Goal: Complete application form

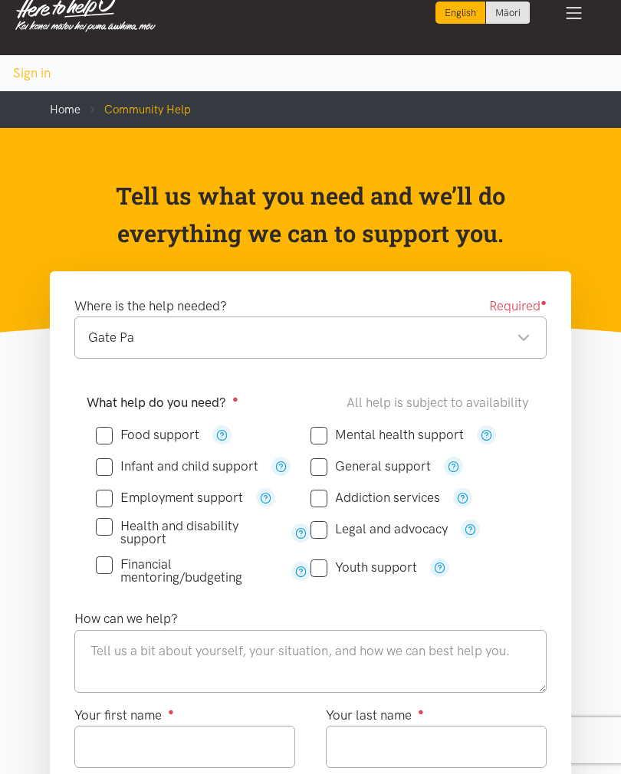
click at [158, 320] on div "[GEOGRAPHIC_DATA]" at bounding box center [310, 338] width 472 height 42
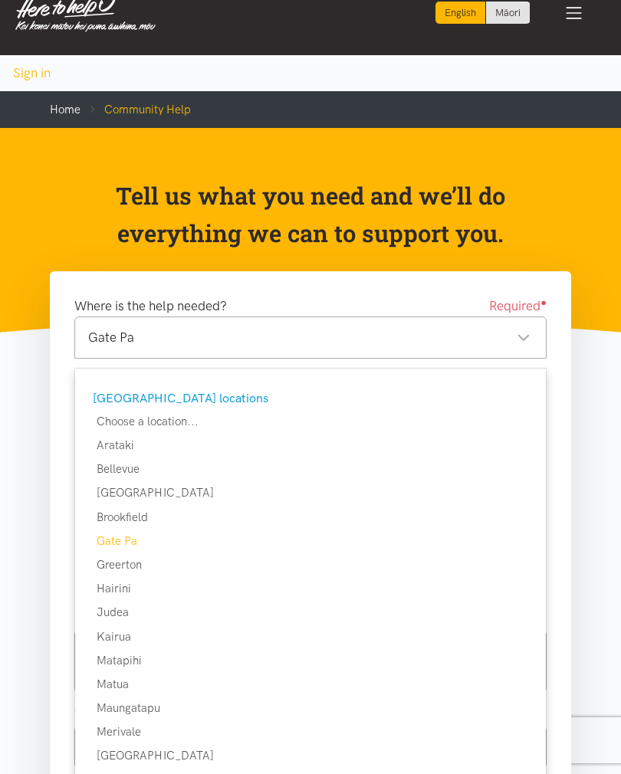
scroll to position [30, 0]
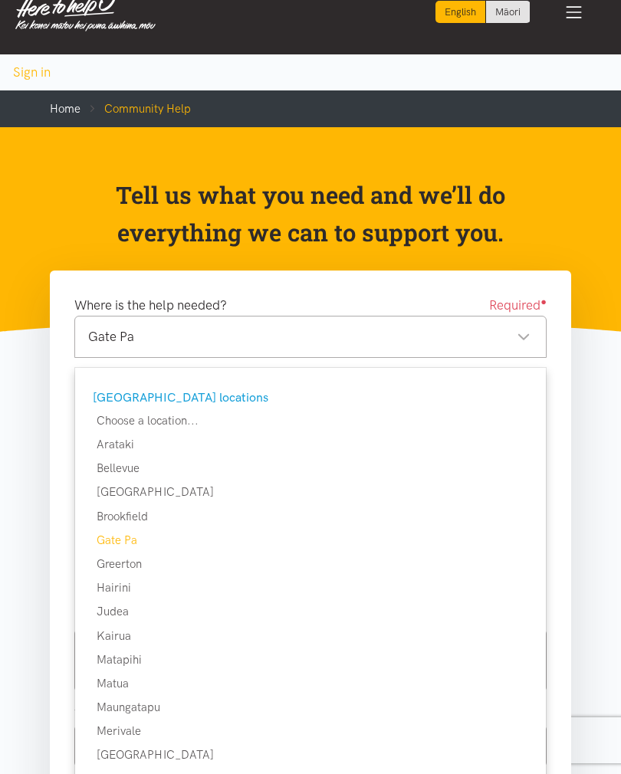
click at [169, 397] on div "[GEOGRAPHIC_DATA] locations" at bounding box center [309, 398] width 432 height 20
click at [149, 537] on div "Gate Pa" at bounding box center [310, 540] width 471 height 18
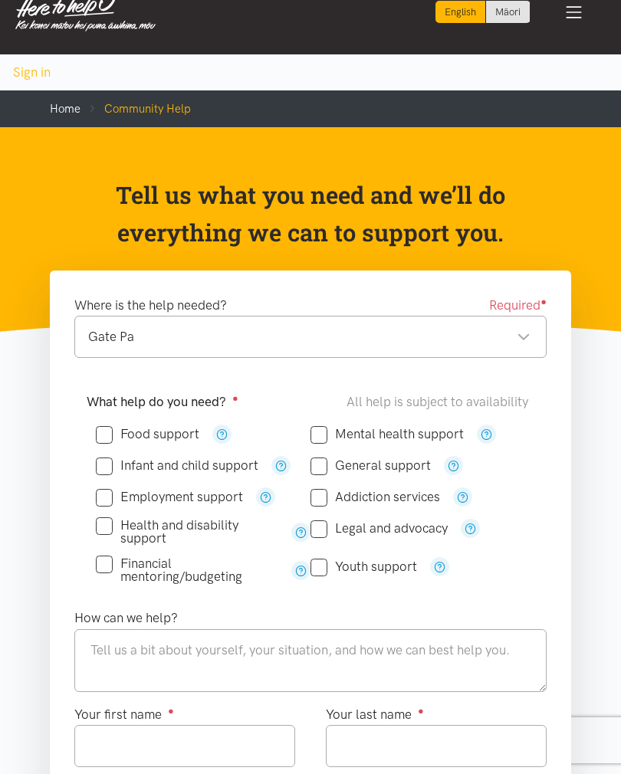
click at [139, 540] on input "Health and disability support" at bounding box center [187, 532] width 182 height 26
checkbox input "true"
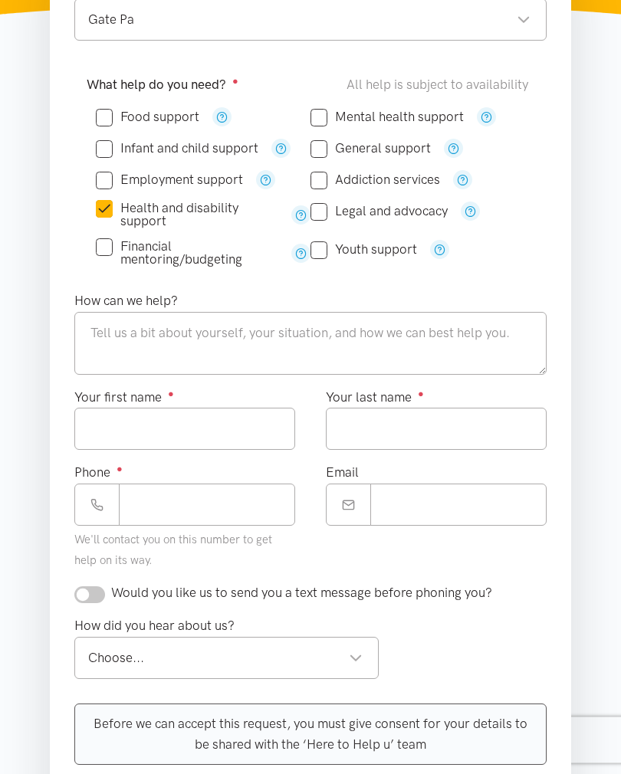
scroll to position [346, 0]
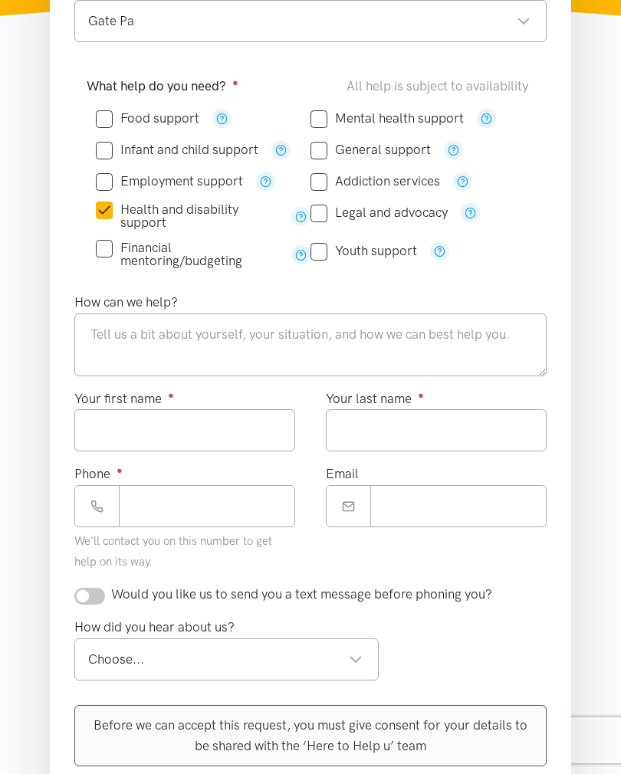
click at [438, 389] on div "Your last name ●" at bounding box center [436, 420] width 221 height 63
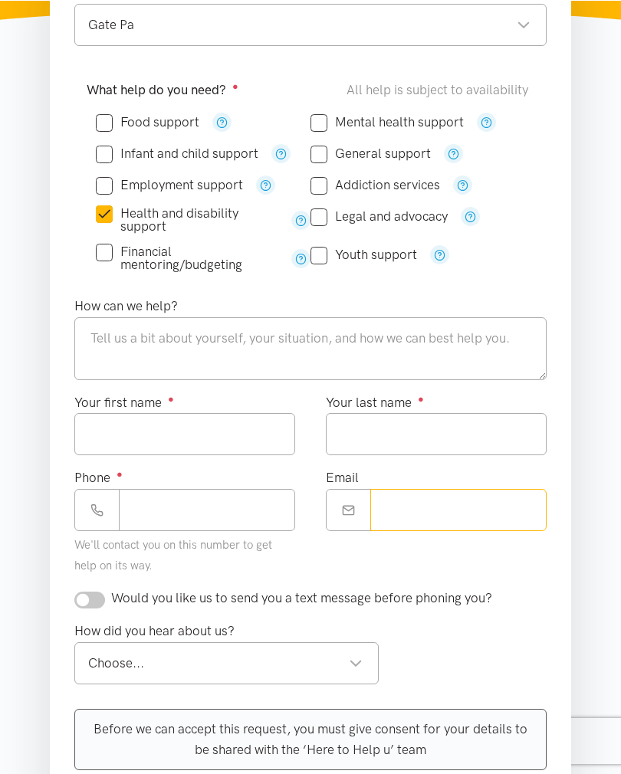
click at [382, 519] on input "Email" at bounding box center [458, 509] width 176 height 42
type input "***"
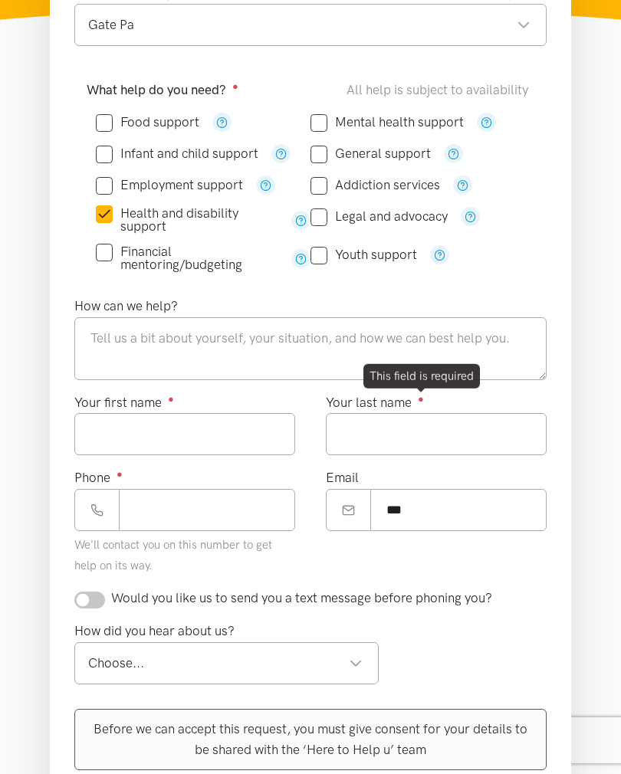
click at [422, 391] on div at bounding box center [421, 390] width 10 height 5
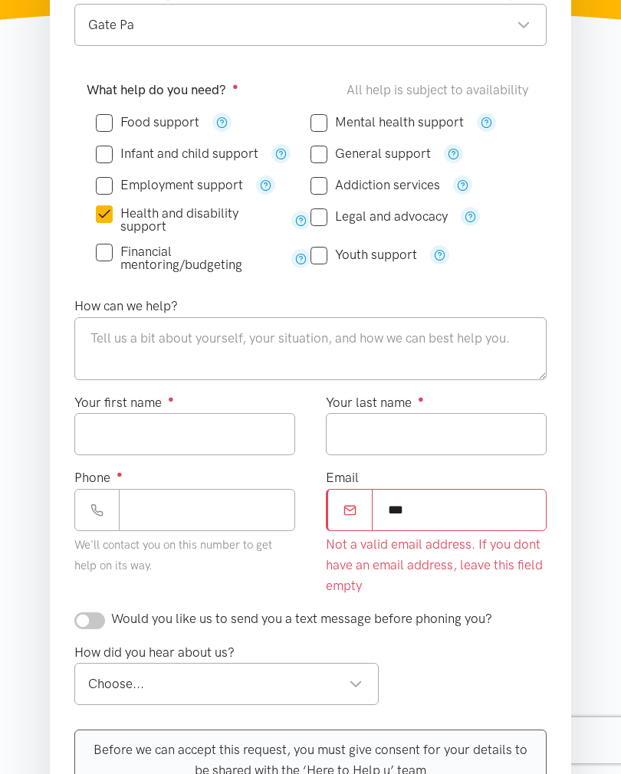
click at [458, 150] on icon "button" at bounding box center [453, 153] width 11 height 11
click at [448, 154] on icon "button" at bounding box center [453, 153] width 11 height 11
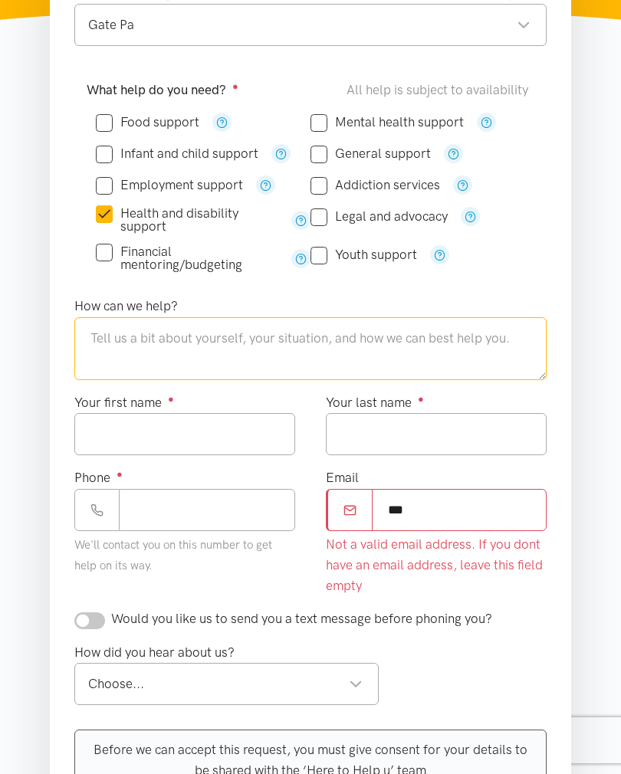
click at [441, 376] on textarea at bounding box center [310, 348] width 472 height 63
click at [443, 373] on textarea "[PERSON_NAME]" at bounding box center [310, 348] width 472 height 63
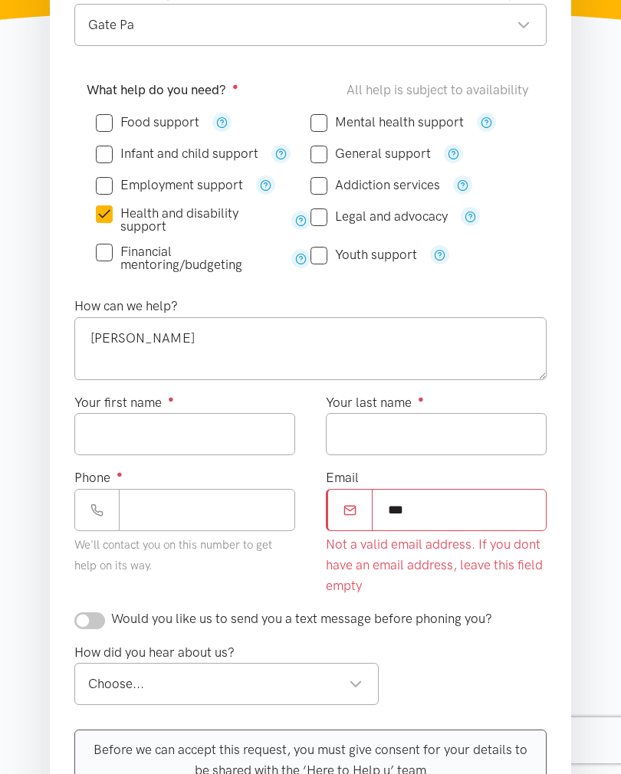
click at [434, 392] on div "Your last name ●" at bounding box center [436, 423] width 221 height 63
click at [446, 392] on div "Your last name ●" at bounding box center [436, 423] width 221 height 63
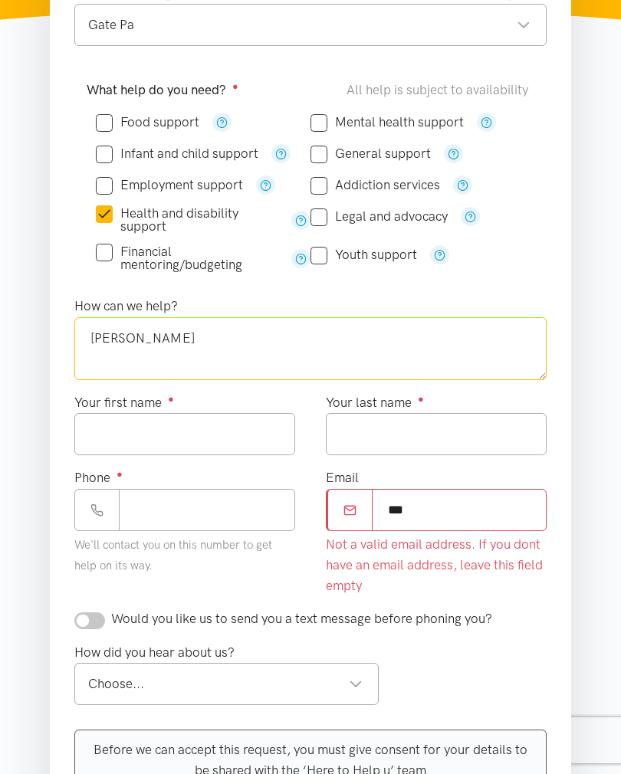
click at [435, 376] on textarea "[PERSON_NAME]" at bounding box center [310, 348] width 472 height 63
type textarea "haywardhayward"
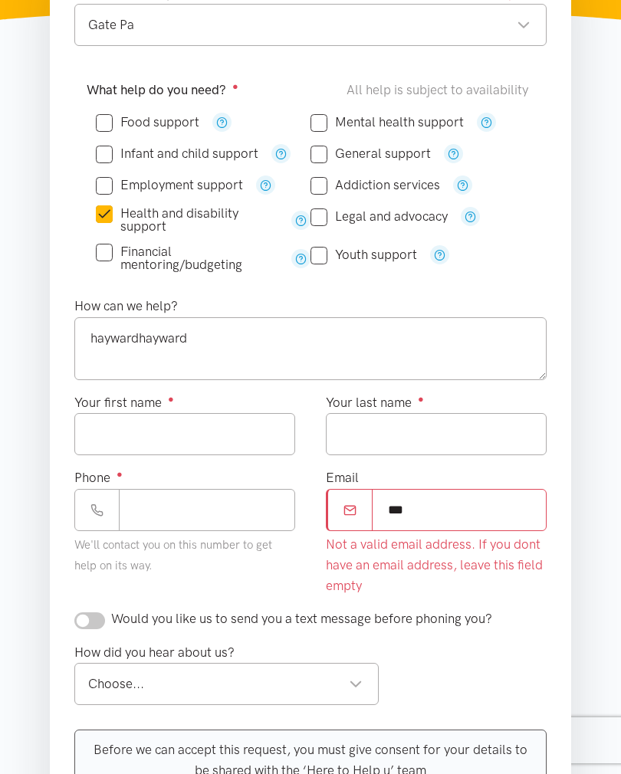
click at [429, 392] on div "Your last name ●" at bounding box center [436, 423] width 221 height 63
click at [163, 679] on div "Choose..." at bounding box center [225, 684] width 274 height 21
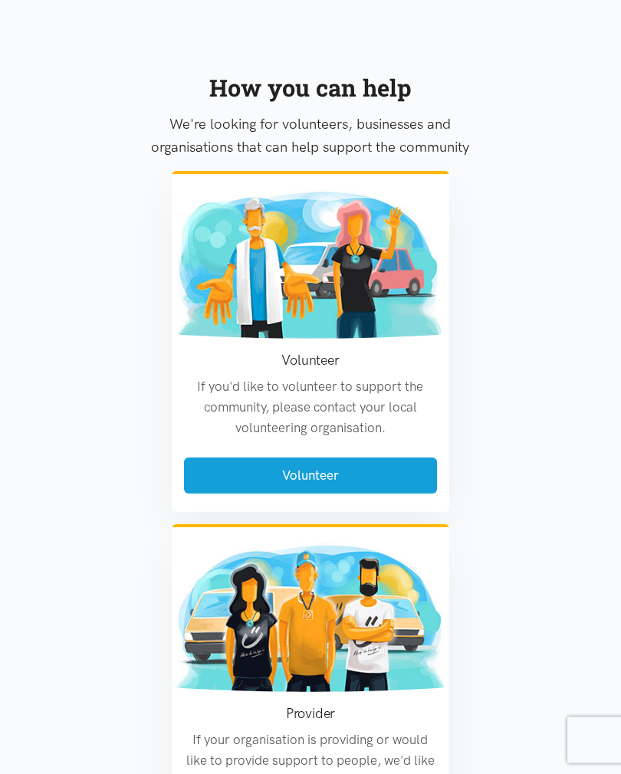
scroll to position [1368, 0]
